Goal: Task Accomplishment & Management: Use online tool/utility

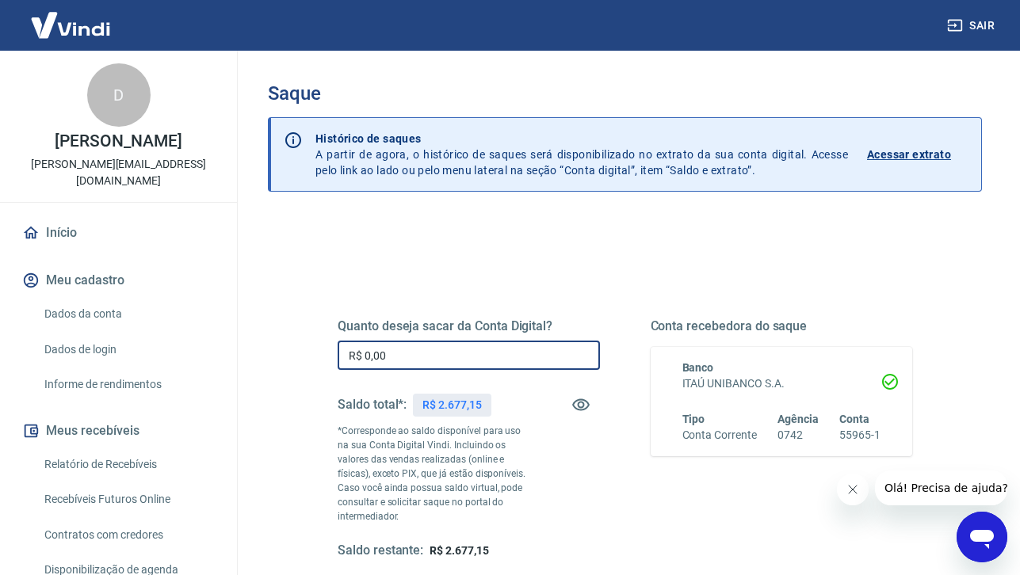
click at [440, 355] on input "R$ 0,00" at bounding box center [469, 355] width 262 height 29
type input "R$ 2.677,00"
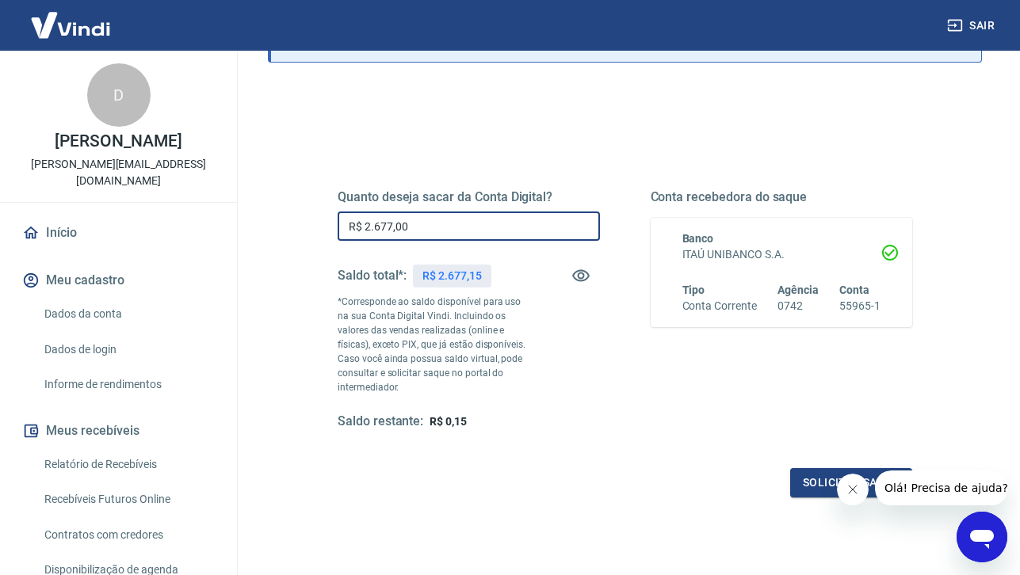
scroll to position [131, 0]
click at [817, 489] on button "Solicitar saque" at bounding box center [851, 481] width 122 height 29
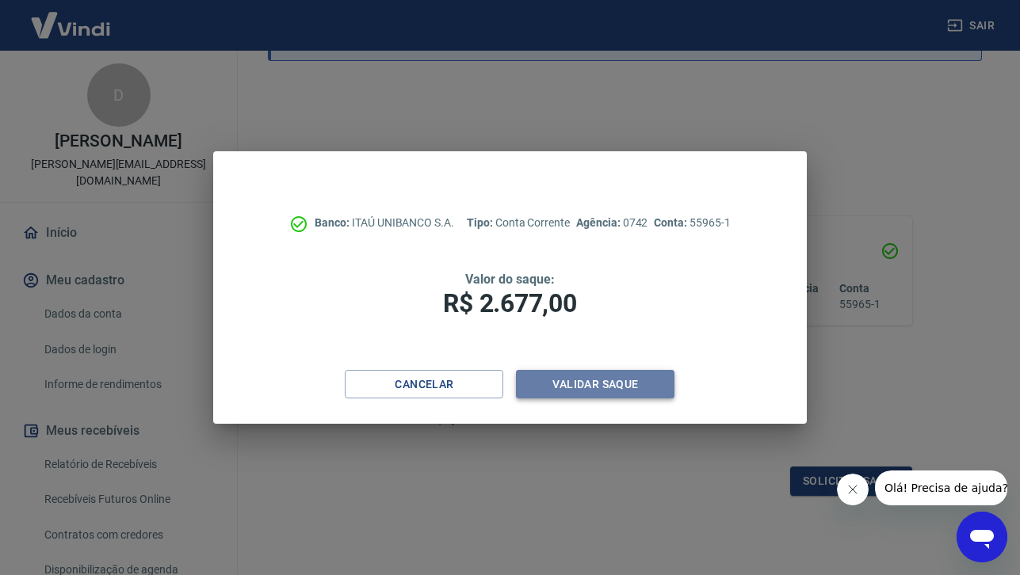
click at [640, 394] on button "Validar saque" at bounding box center [595, 384] width 159 height 29
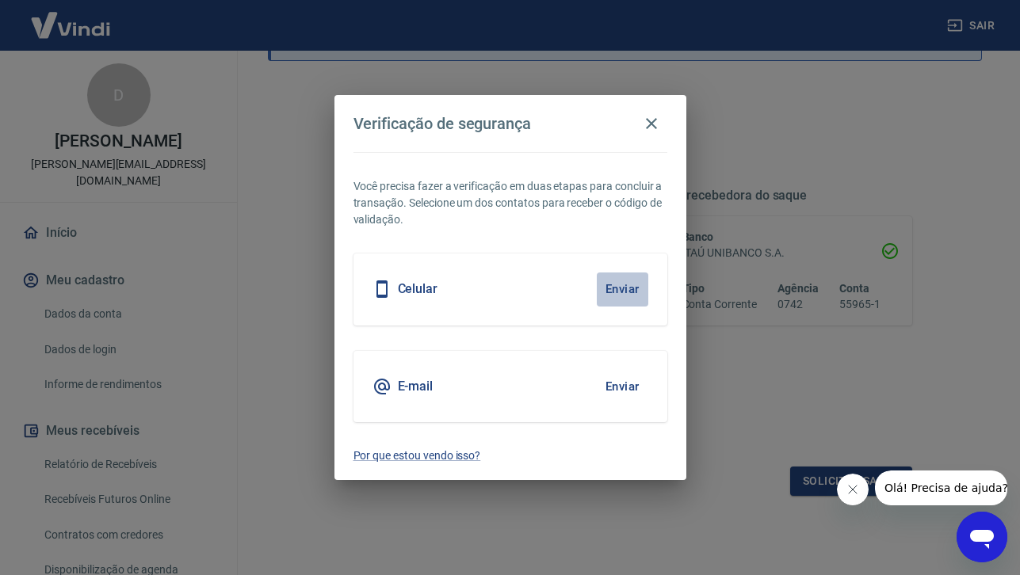
click at [625, 292] on button "Enviar" at bounding box center [623, 289] width 52 height 33
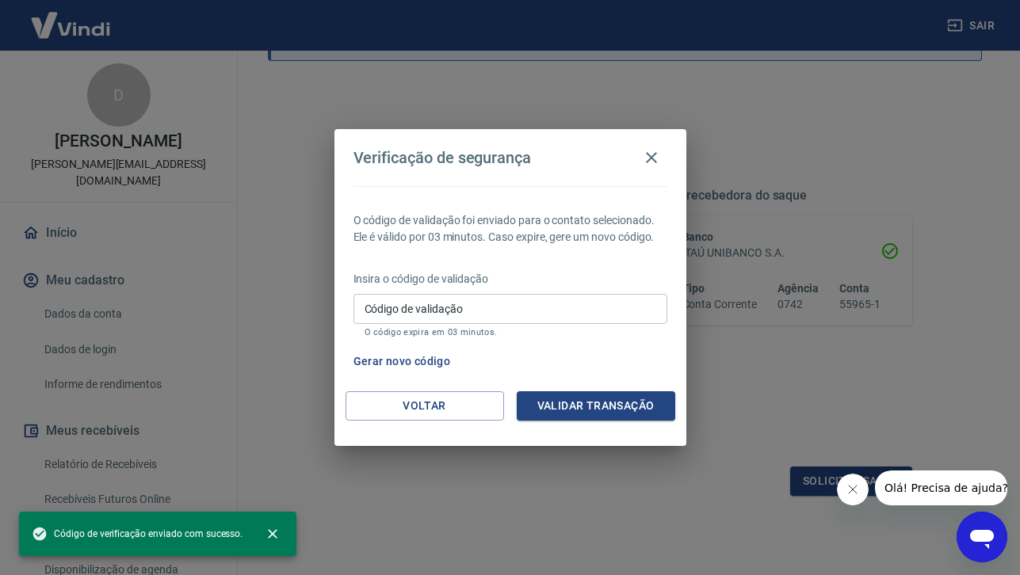
click at [563, 296] on input "Código de validação" at bounding box center [510, 308] width 314 height 29
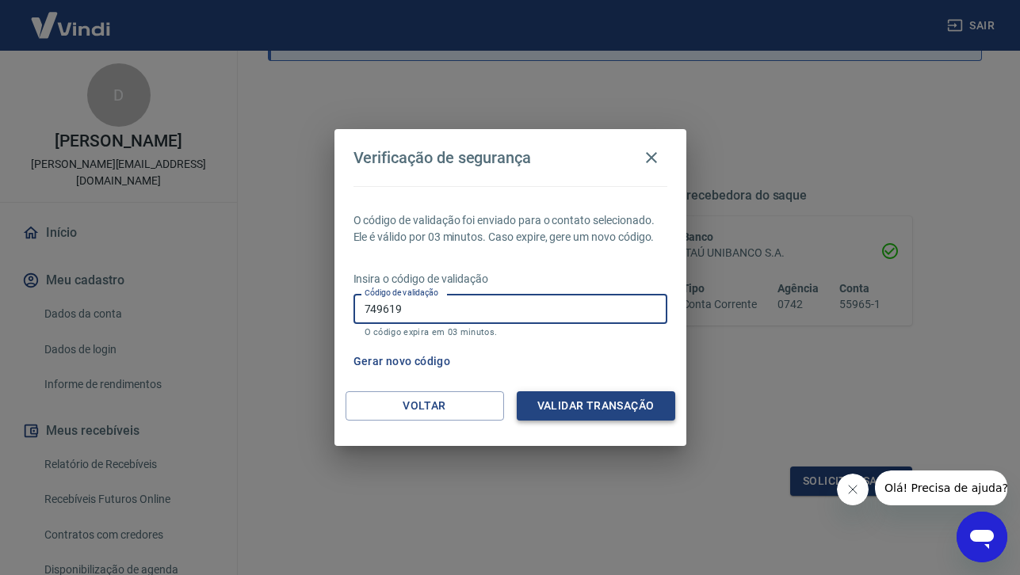
type input "749619"
click at [605, 401] on button "Validar transação" at bounding box center [596, 406] width 159 height 29
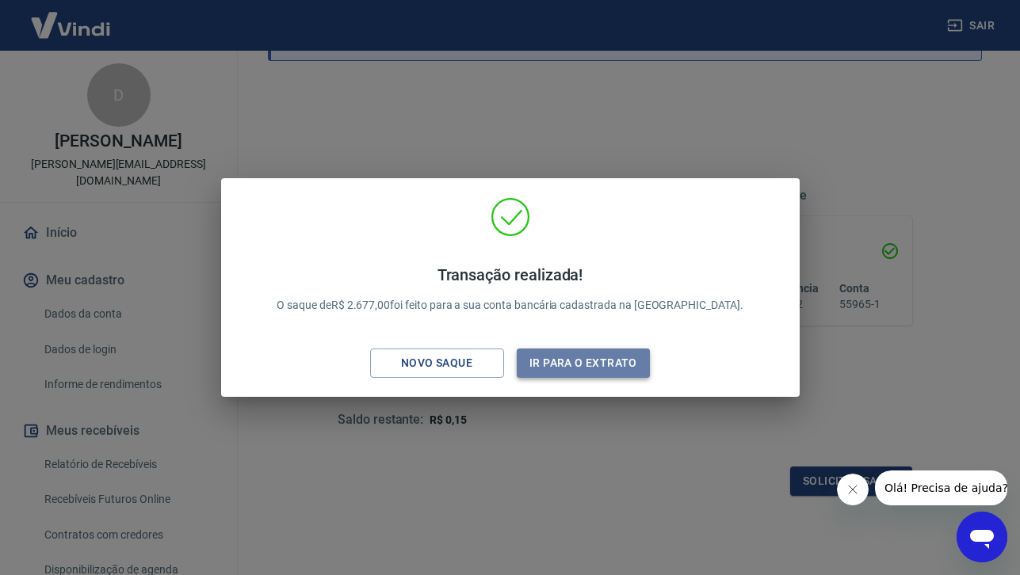
click at [575, 366] on button "Ir para o extrato" at bounding box center [584, 363] width 134 height 29
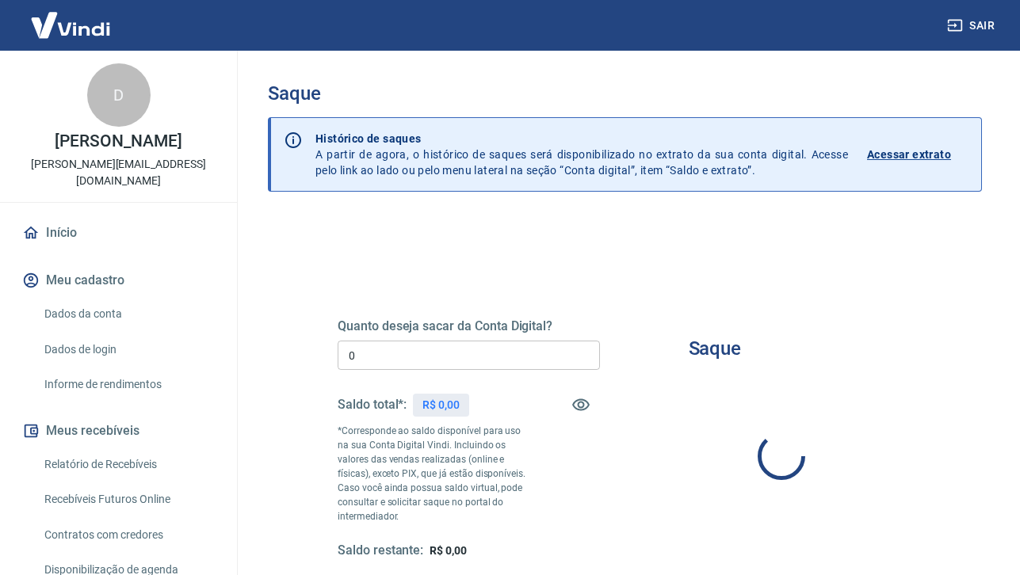
type input "R$ 0,00"
